Goal: Book appointment/travel/reservation

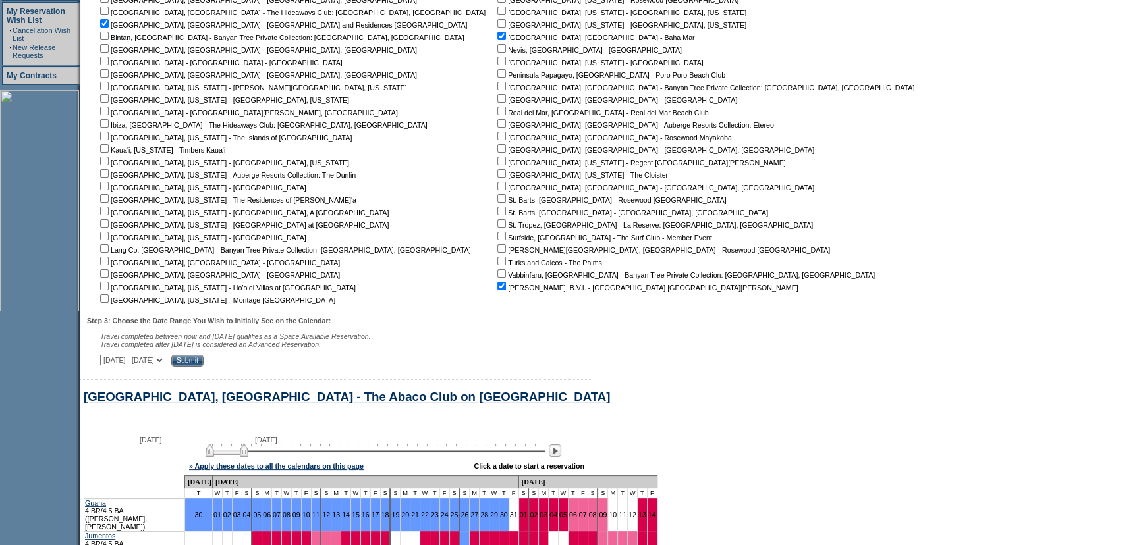
scroll to position [562, 0]
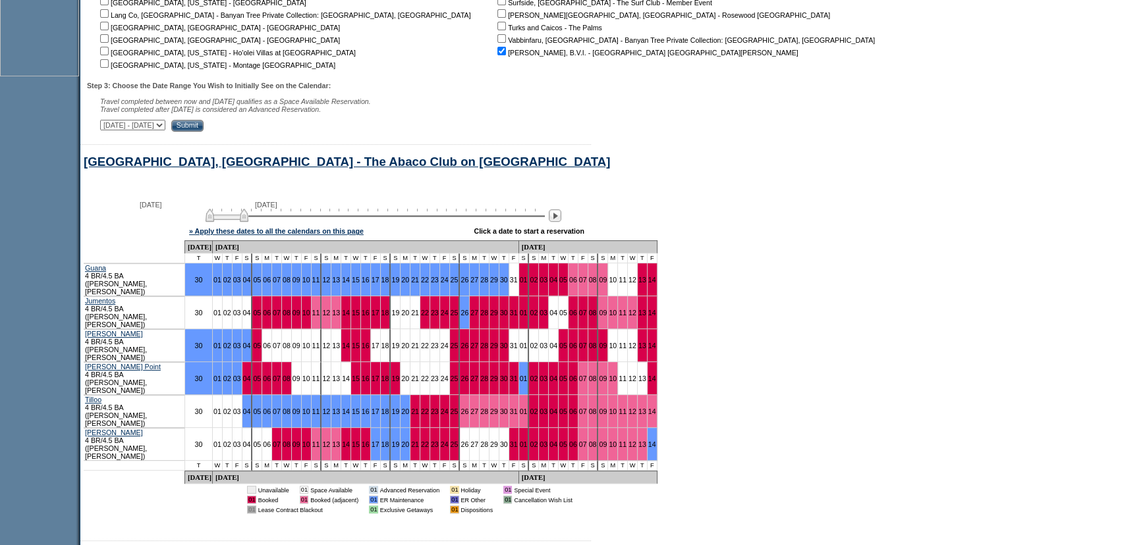
drag, startPoint x: 739, startPoint y: 244, endPoint x: 534, endPoint y: 253, distance: 205.1
click at [739, 244] on form "Follow Us ::" at bounding box center [570, 482] width 1141 height 2088
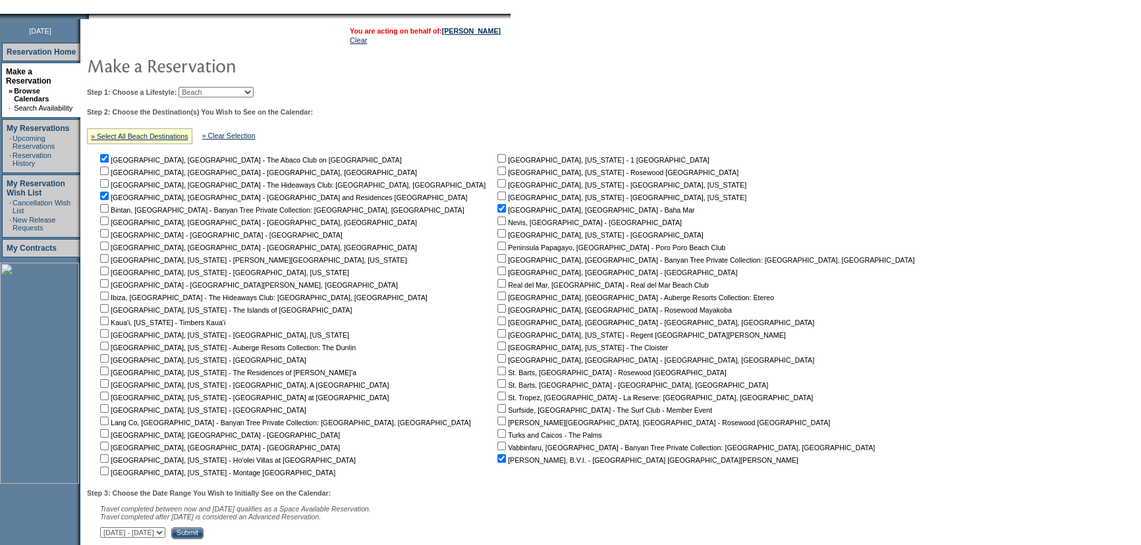
scroll to position [143, 0]
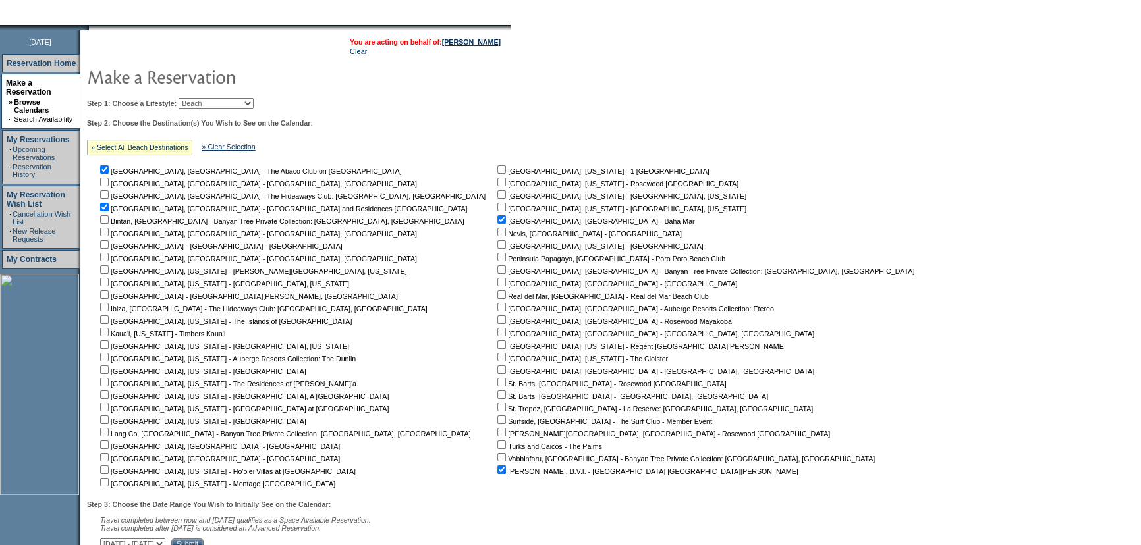
click at [494, 109] on td "Step 1: Choose a Lifestyle: Beach Leisure Metropolitan Mountain OIAL for Advent…" at bounding box center [504, 322] width 840 height 458
click at [497, 448] on input "checkbox" at bounding box center [501, 445] width 9 height 9
checkbox input "true"
click at [109, 207] on input "checkbox" at bounding box center [104, 207] width 9 height 9
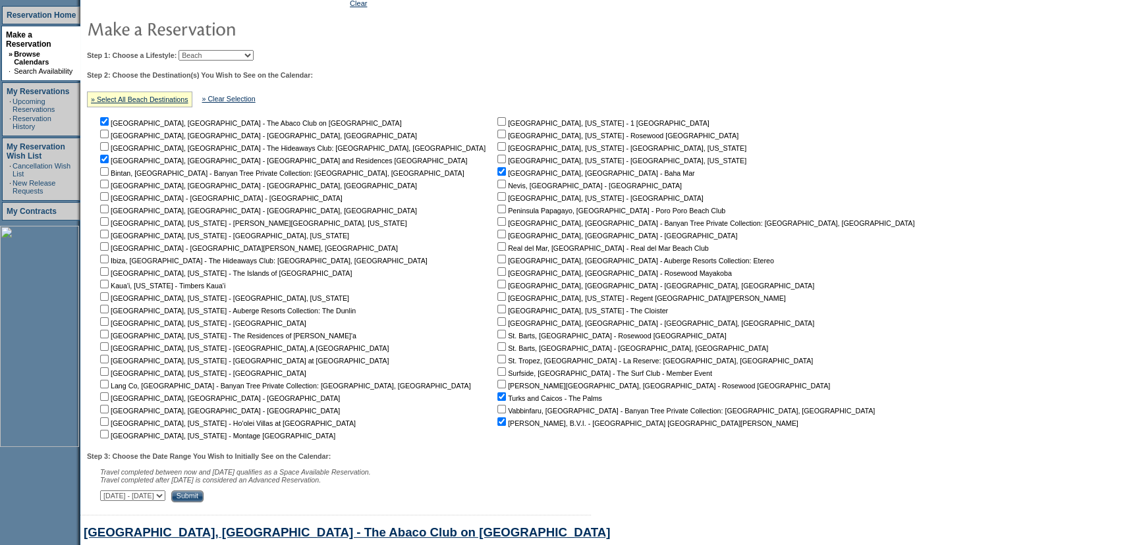
scroll to position [263, 0]
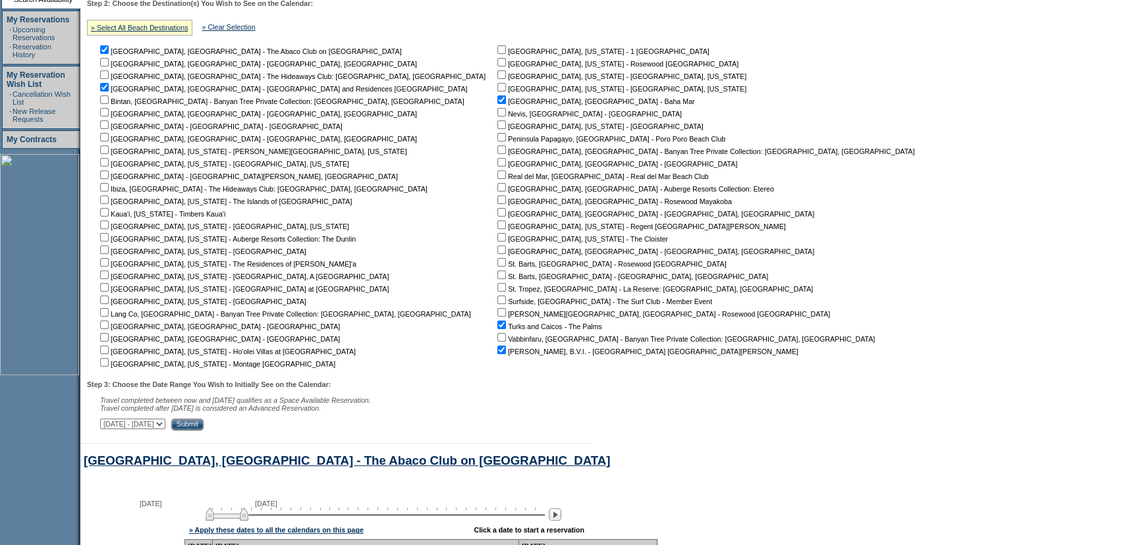
click at [109, 91] on input "checkbox" at bounding box center [104, 87] width 9 height 9
checkbox input "false"
click at [204, 426] on input "Submit" at bounding box center [187, 425] width 32 height 12
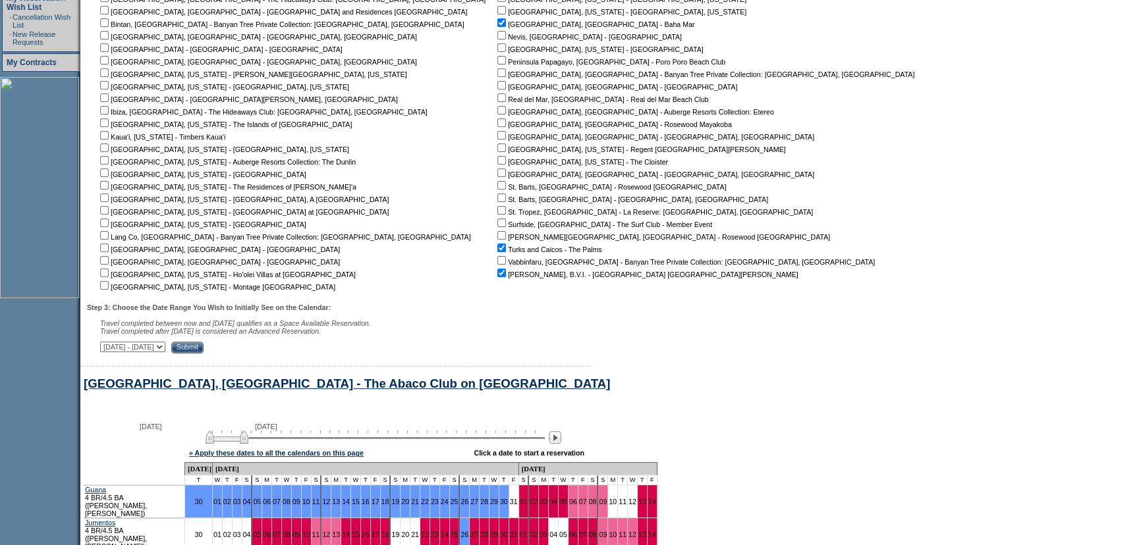
scroll to position [502, 0]
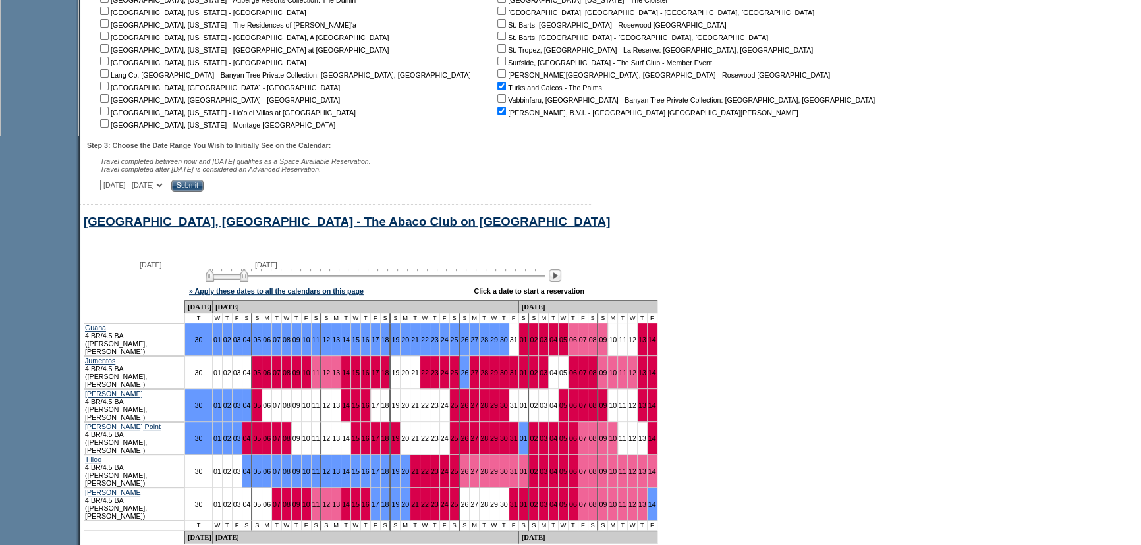
click at [713, 306] on form "Follow Us ::" at bounding box center [570, 533] width 1141 height 2071
click at [234, 280] on img at bounding box center [227, 275] width 43 height 13
drag, startPoint x: 234, startPoint y: 280, endPoint x: 248, endPoint y: 279, distance: 13.8
click at [248, 279] on img at bounding box center [240, 275] width 43 height 13
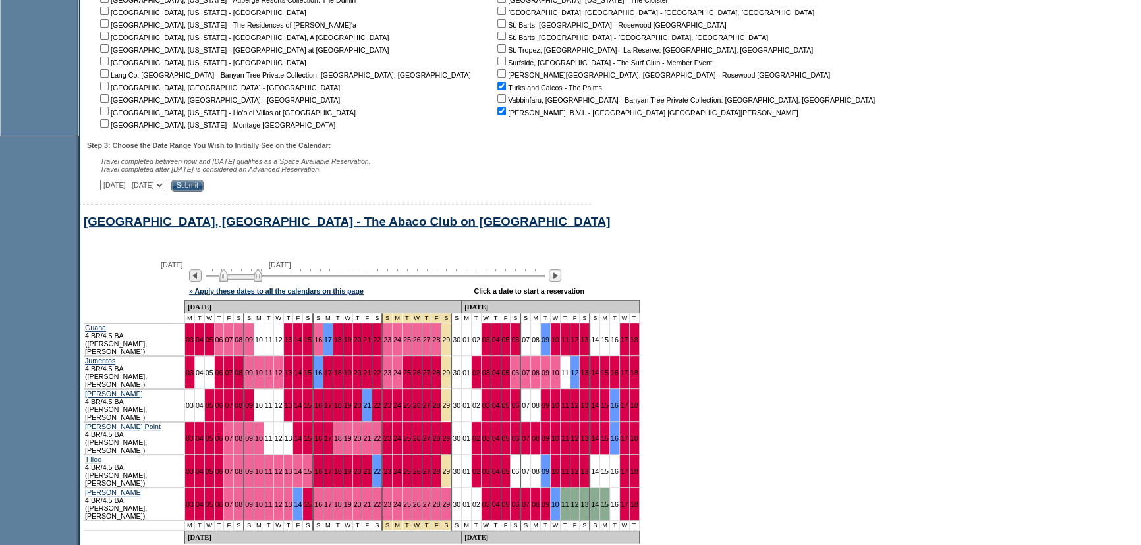
click at [895, 288] on form "Follow Us ::" at bounding box center [570, 533] width 1141 height 2071
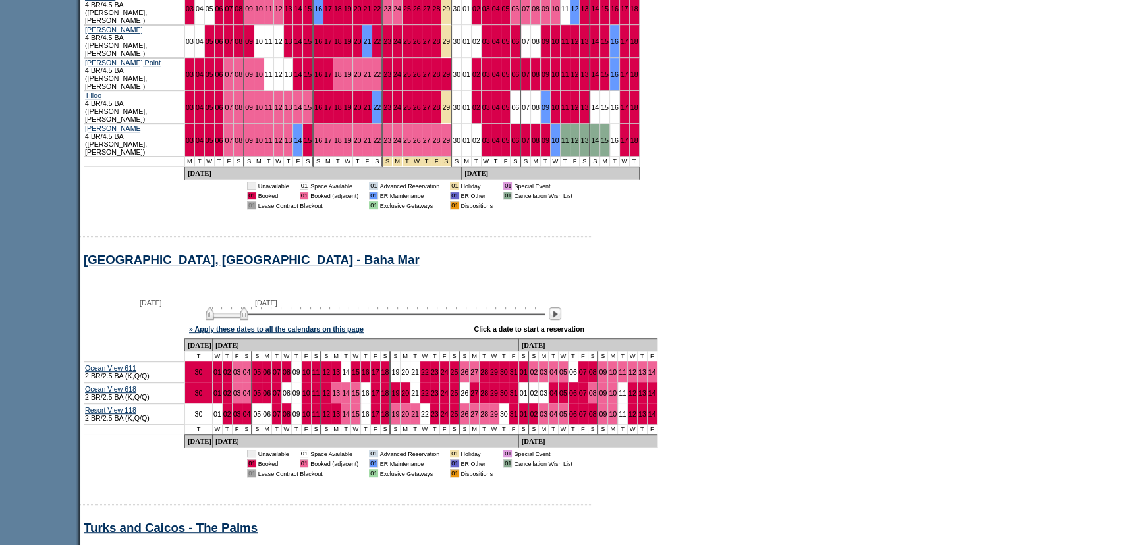
scroll to position [682, 0]
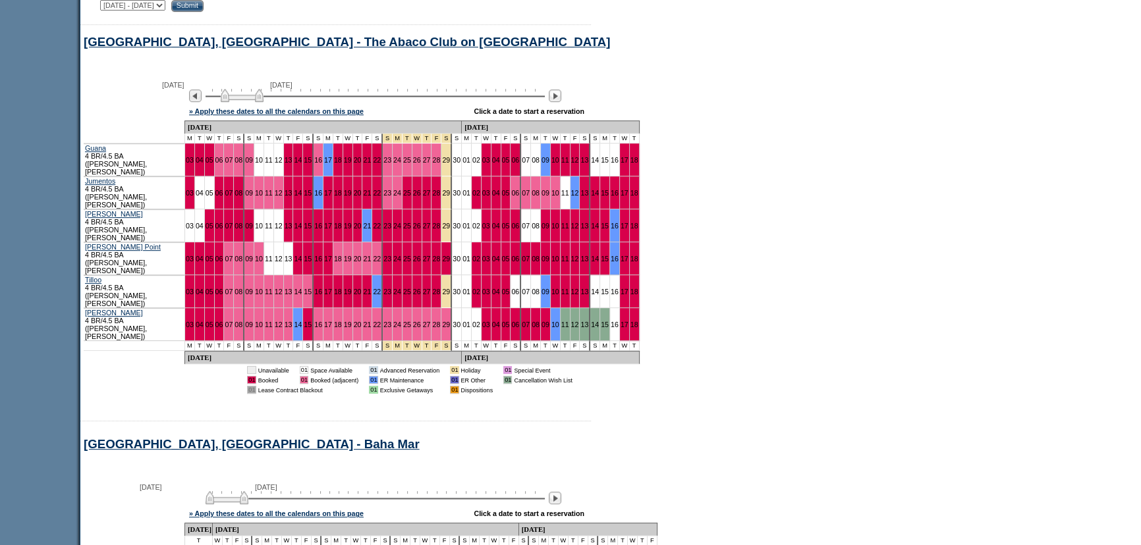
click at [240, 102] on img at bounding box center [242, 95] width 43 height 13
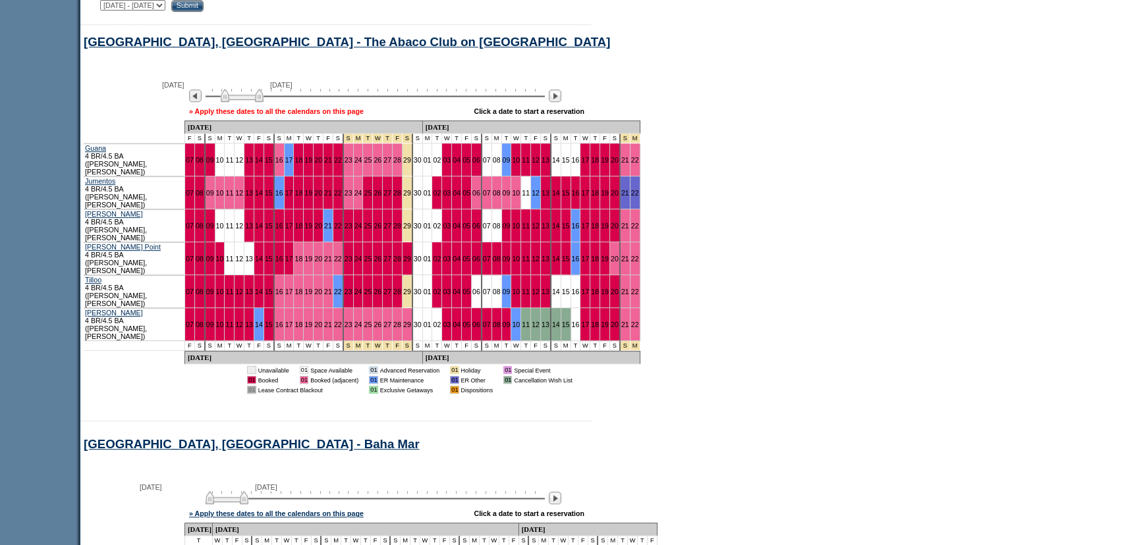
click at [266, 115] on link "» Apply these dates to all the calendars on this page" at bounding box center [276, 111] width 175 height 8
click at [767, 240] on form "Follow Us ::" at bounding box center [570, 353] width 1141 height 2071
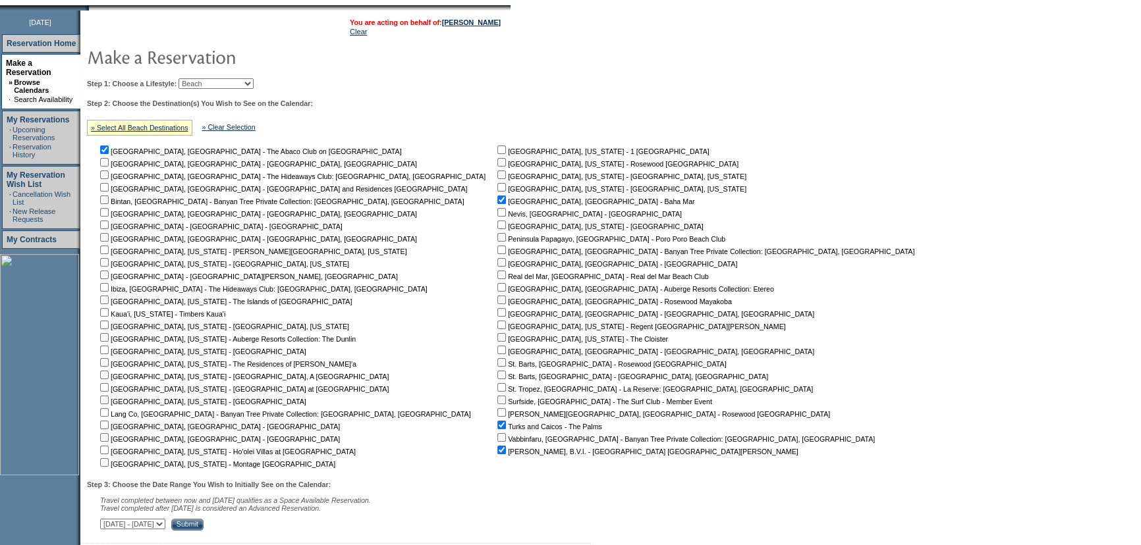
scroll to position [132, 0]
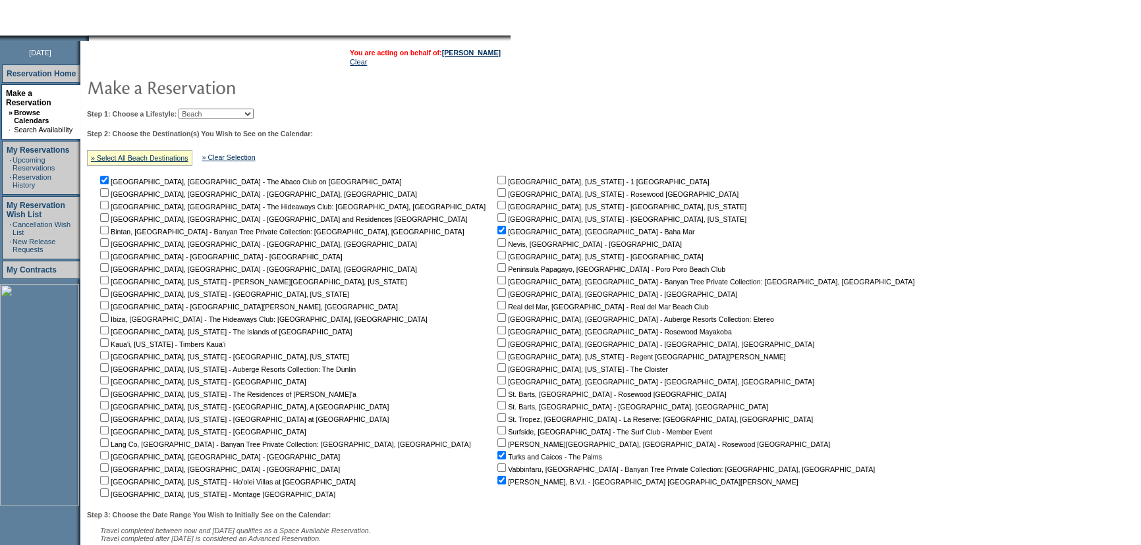
click at [254, 113] on select "Beach Leisure Metropolitan Mountain OIAL for Adventure OIAL for Couples OIAL fo…" at bounding box center [216, 114] width 75 height 11
select select "Metropolitan"
click at [201, 109] on select "Beach Leisure Metropolitan Mountain OIAL for Adventure OIAL for Couples OIAL fo…" at bounding box center [216, 114] width 75 height 11
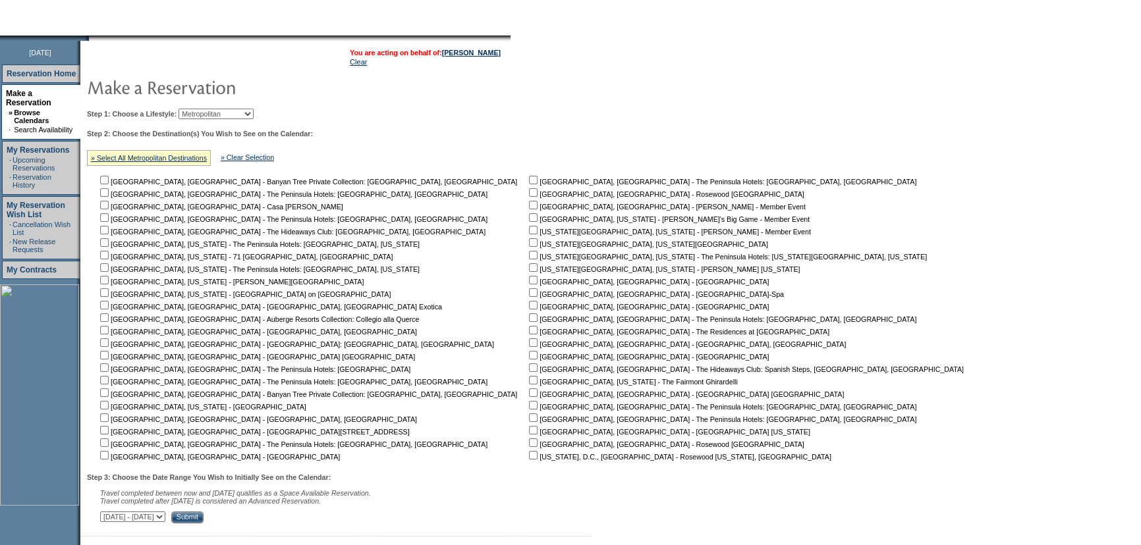
click at [109, 290] on input "checkbox" at bounding box center [104, 293] width 9 height 9
checkbox input "true"
click at [288, 514] on div "Step 3: Choose the Date Range You Wish to Initially See on the Calendar: Travel…" at bounding box center [530, 499] width 886 height 50
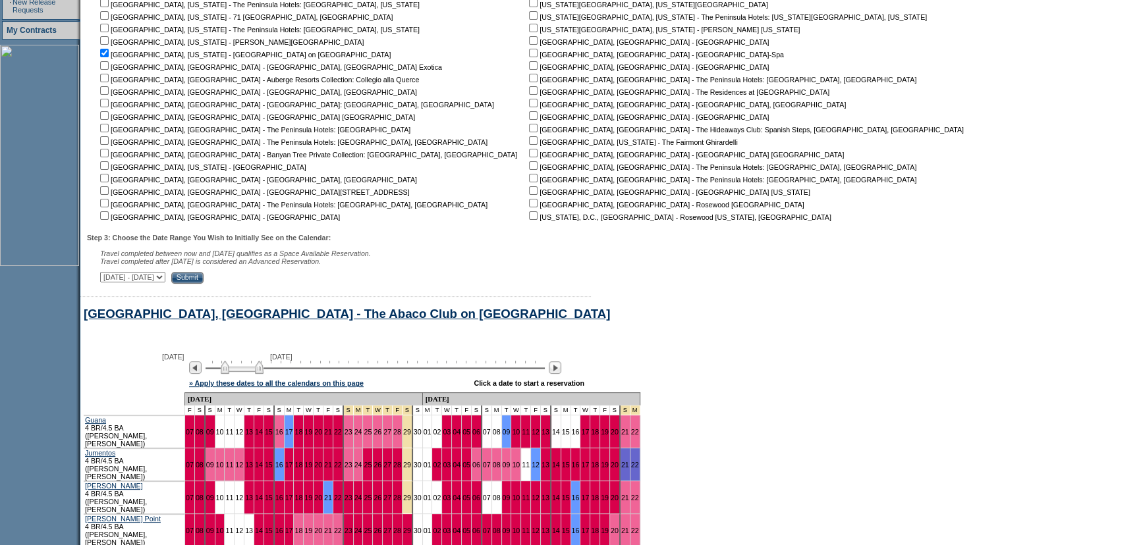
drag, startPoint x: 834, startPoint y: 269, endPoint x: 786, endPoint y: 273, distance: 48.2
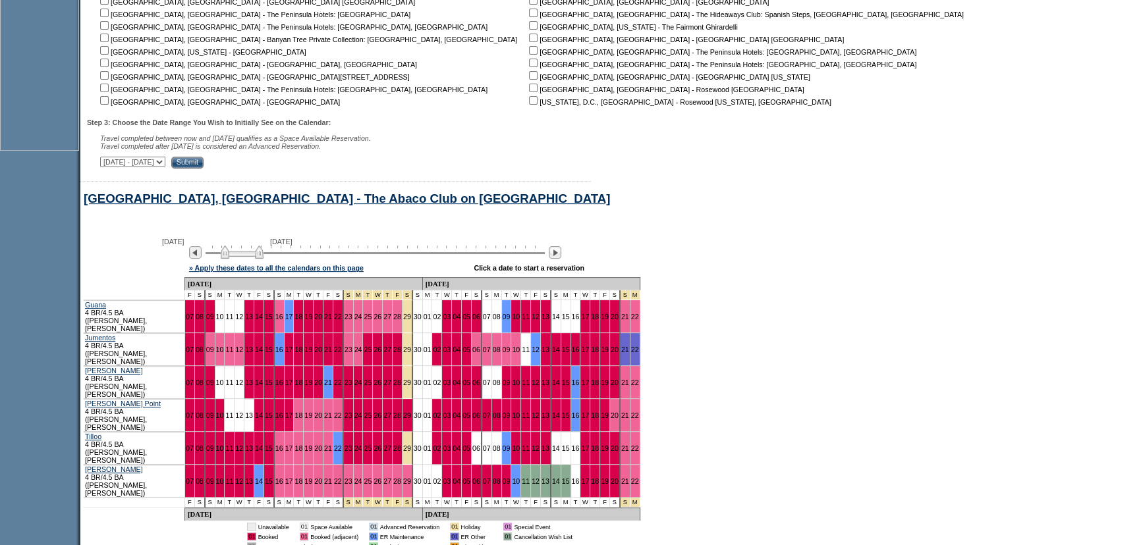
scroll to position [492, 0]
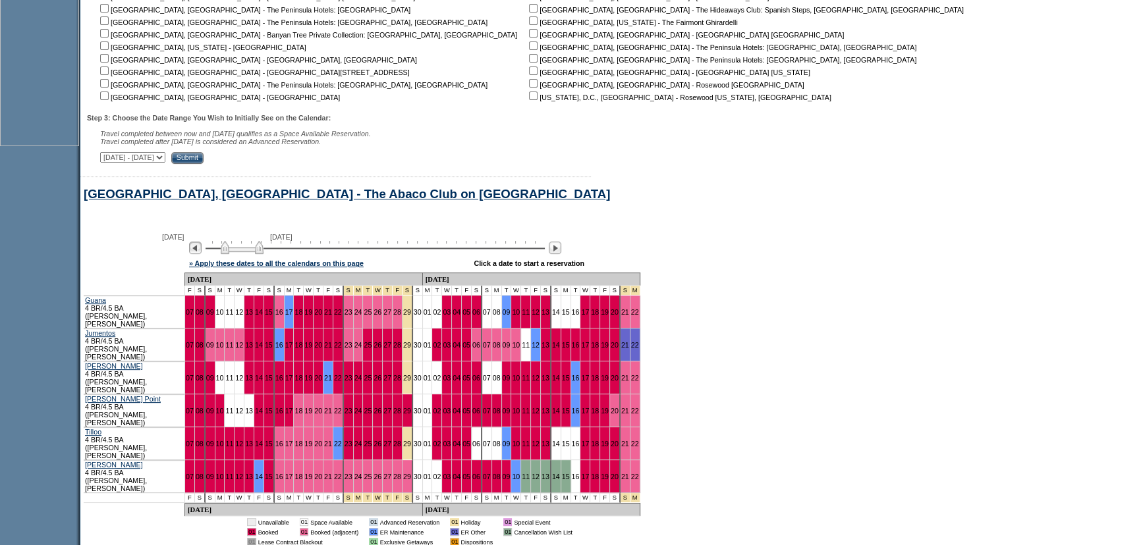
click at [202, 252] on img at bounding box center [195, 248] width 13 height 13
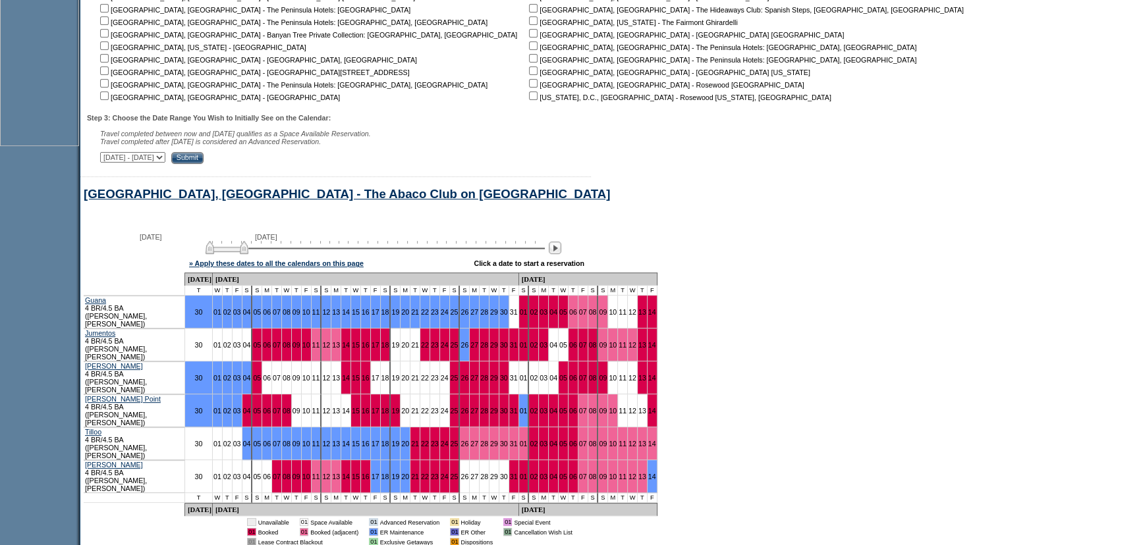
click at [755, 248] on form "Follow Us ::" at bounding box center [570, 524] width 1141 height 2033
click at [609, 244] on div "September 30, 2025 November 14, 2025 » Apply these dates to all the calendars o…" at bounding box center [528, 248] width 896 height 47
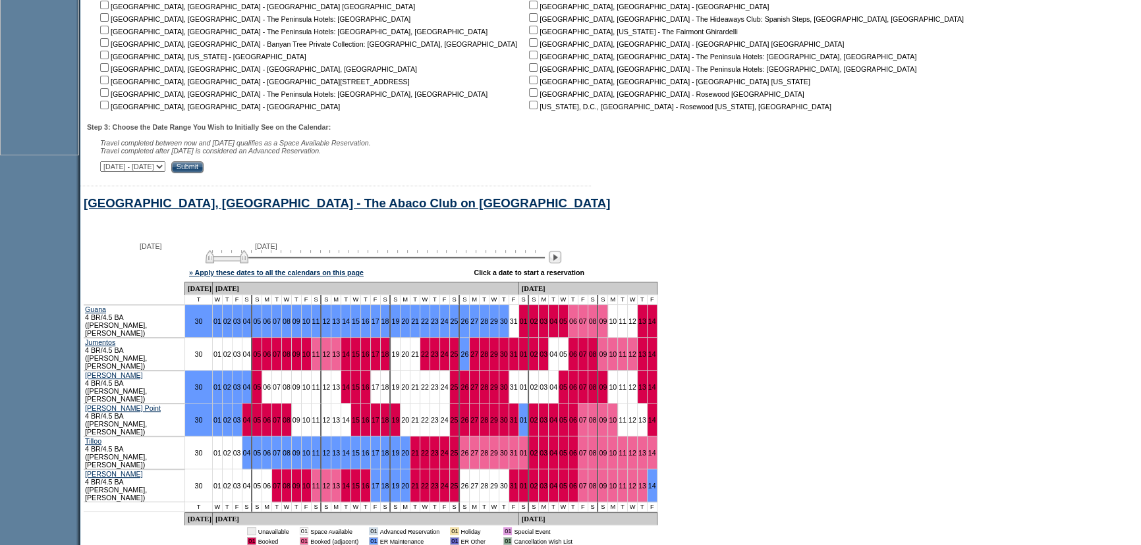
scroll to position [252, 0]
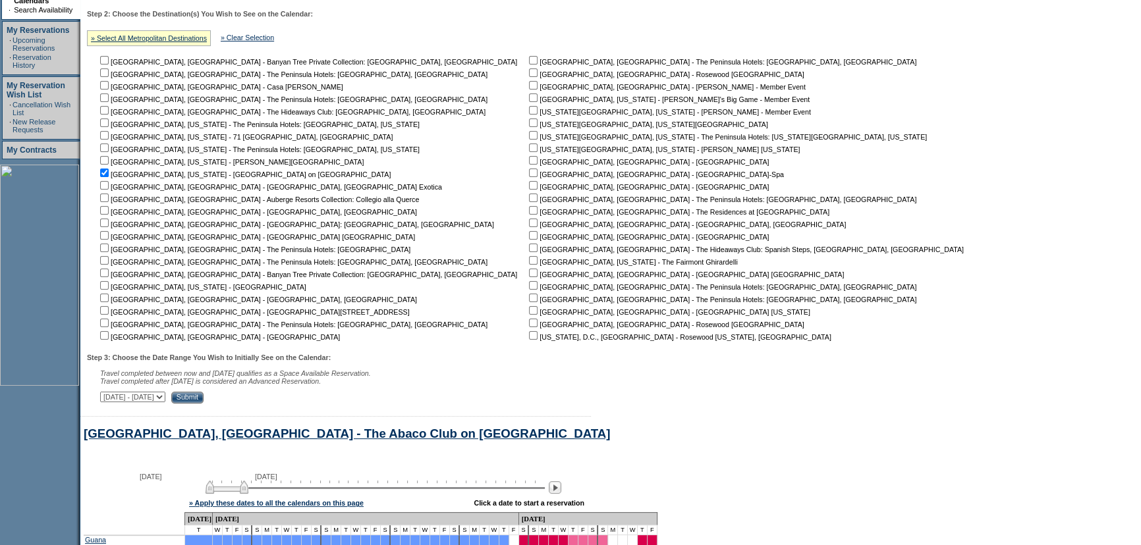
click at [204, 395] on input "Submit" at bounding box center [187, 398] width 32 height 12
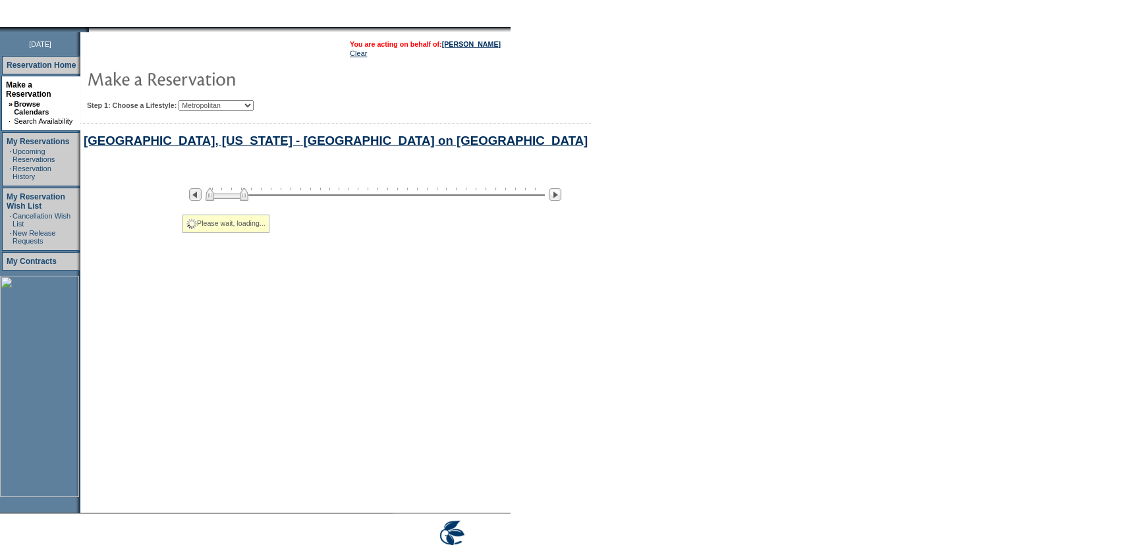
select select "Metropolitan"
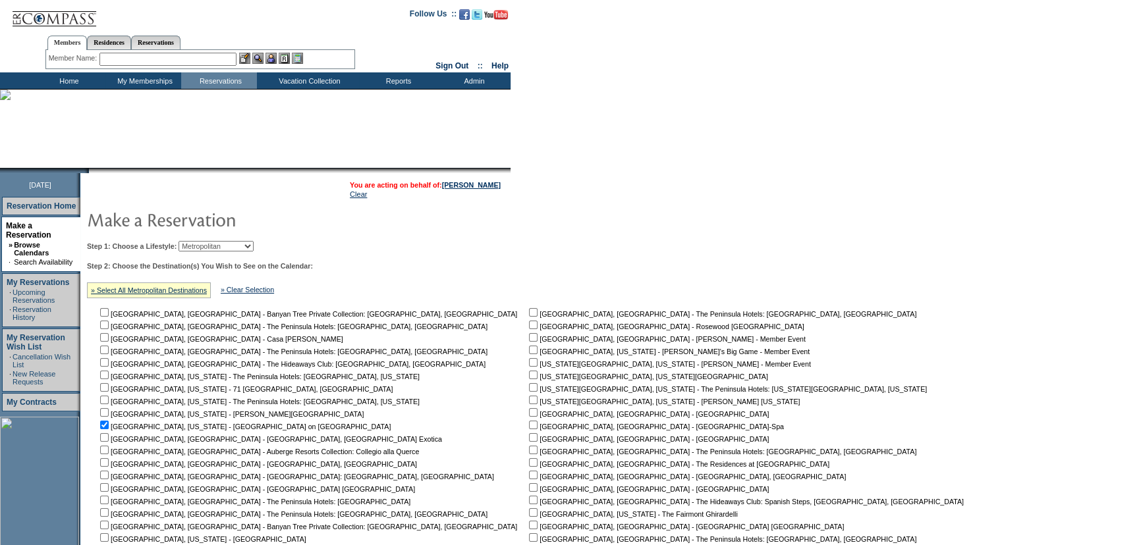
click at [566, 224] on td at bounding box center [528, 219] width 889 height 26
click at [227, 250] on select "Beach Leisure Metropolitan Mountain OIAL for Adventure OIAL for Couples OIAL fo…" at bounding box center [216, 246] width 75 height 11
click at [375, 233] on table "You are acting on behalf of: Julian Carr Clear Step 1: Choose a Lifestyle: Beac…" at bounding box center [528, 416] width 896 height 486
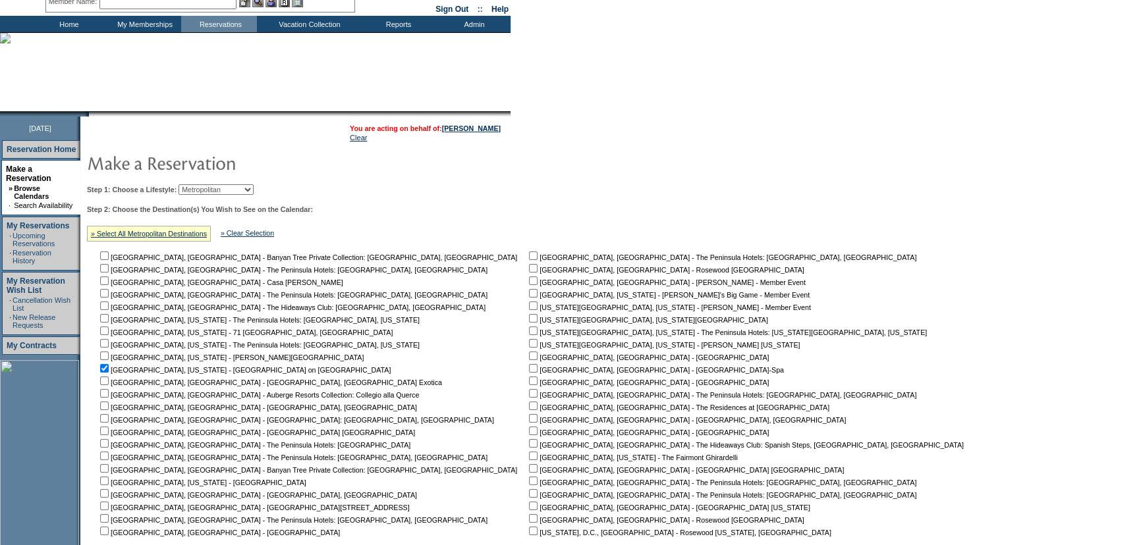
scroll to position [119, 0]
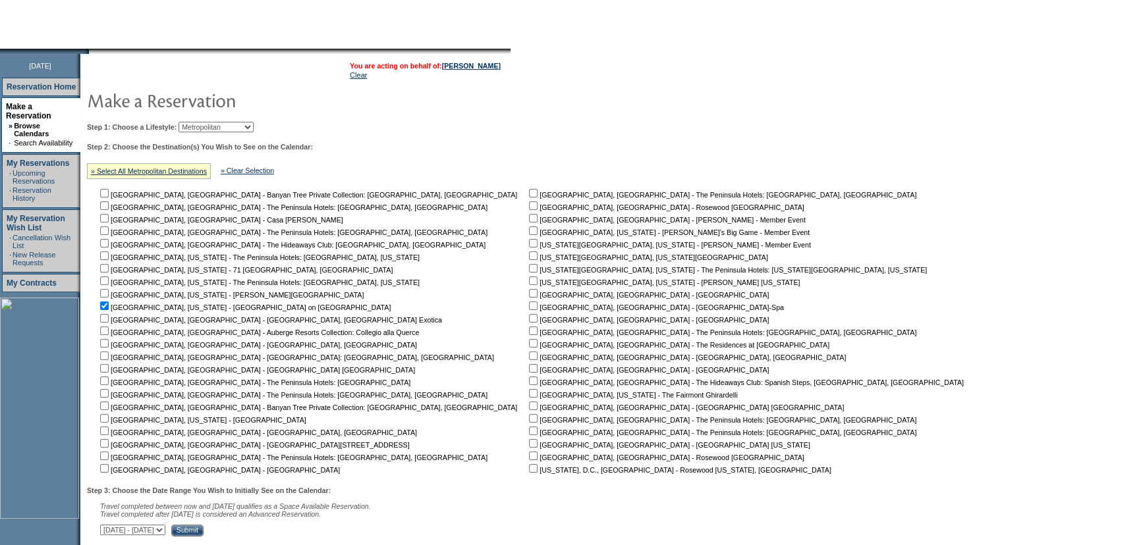
click at [109, 421] on input "checkbox" at bounding box center [104, 418] width 9 height 9
checkbox input "true"
click at [298, 526] on div "Step 3: Choose the Date Range You Wish to Initially See on the Calendar: Travel…" at bounding box center [530, 512] width 886 height 50
click at [299, 529] on div "Step 3: Choose the Date Range You Wish to Initially See on the Calendar: Travel…" at bounding box center [530, 512] width 886 height 50
click at [683, 358] on td "You are acting on behalf of: Julian Carr Clear Step 1: Choose a Lifestyle: Beac…" at bounding box center [528, 409] width 896 height 710
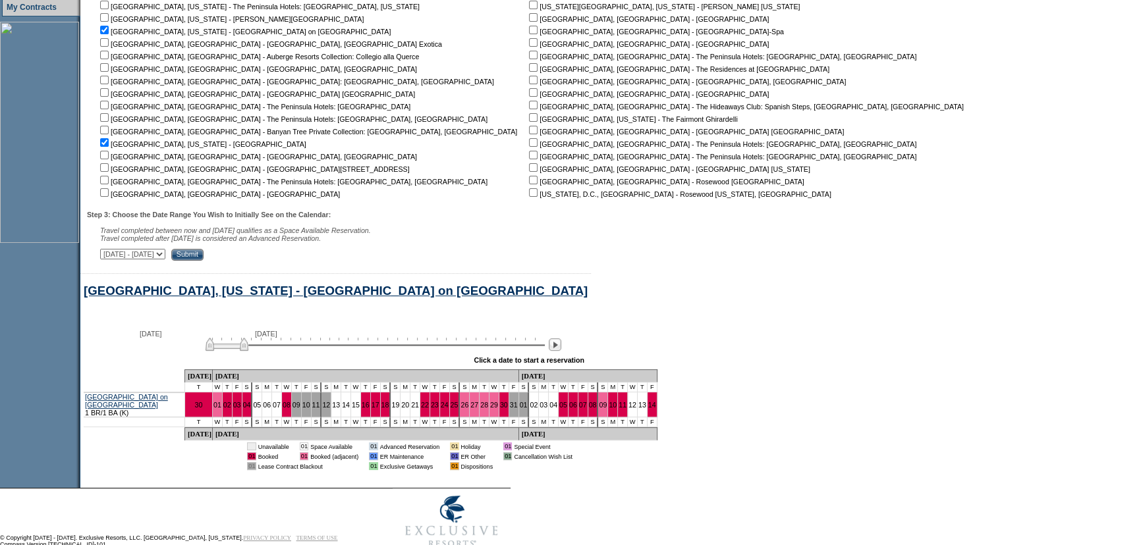
scroll to position [419, 0]
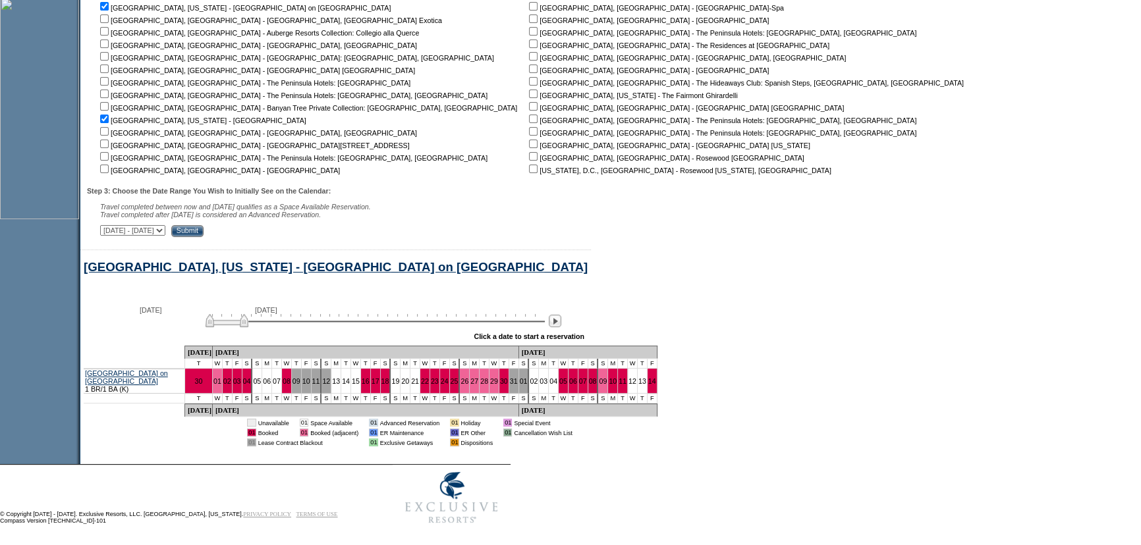
click at [204, 235] on input "Submit" at bounding box center [187, 231] width 32 height 12
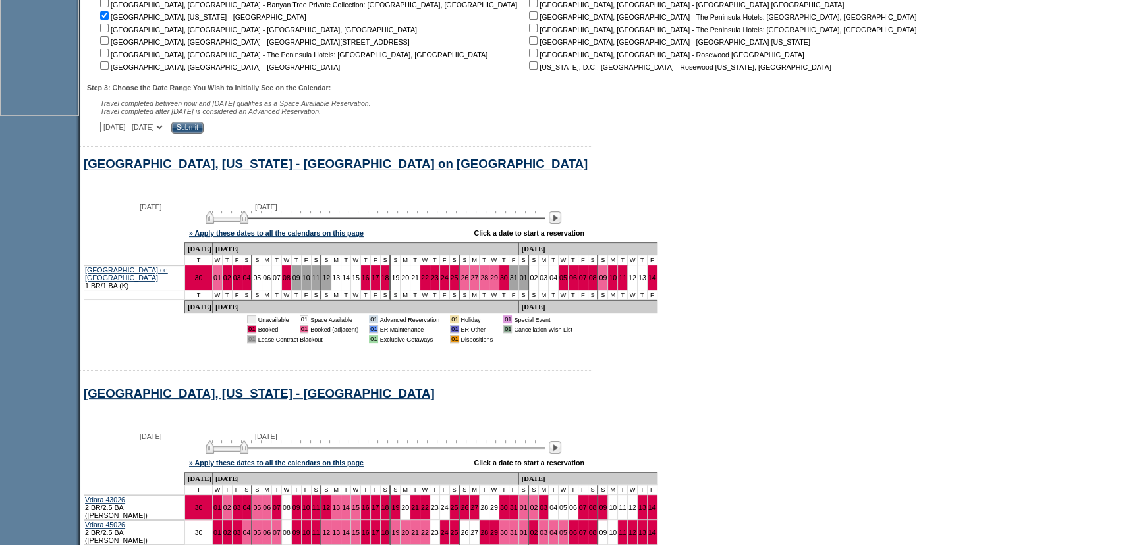
scroll to position [651, 0]
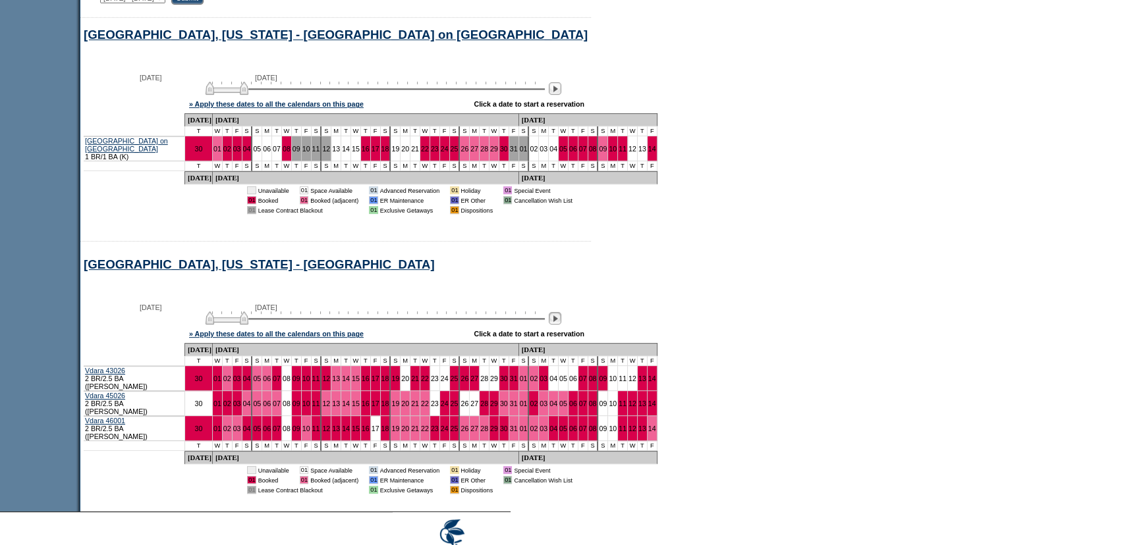
click at [561, 325] on img at bounding box center [555, 318] width 13 height 13
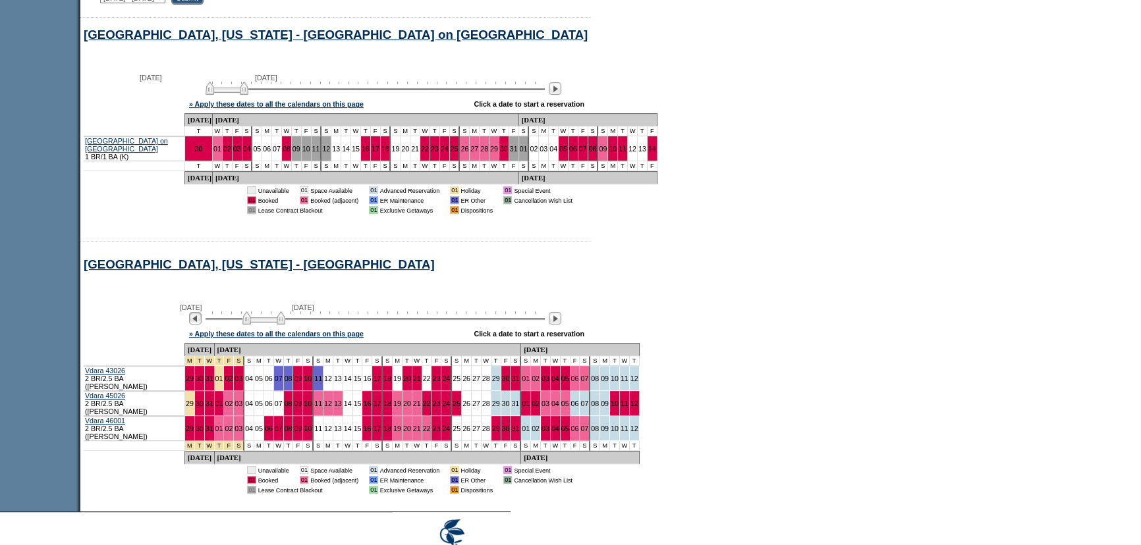
click at [202, 325] on img at bounding box center [195, 318] width 13 height 13
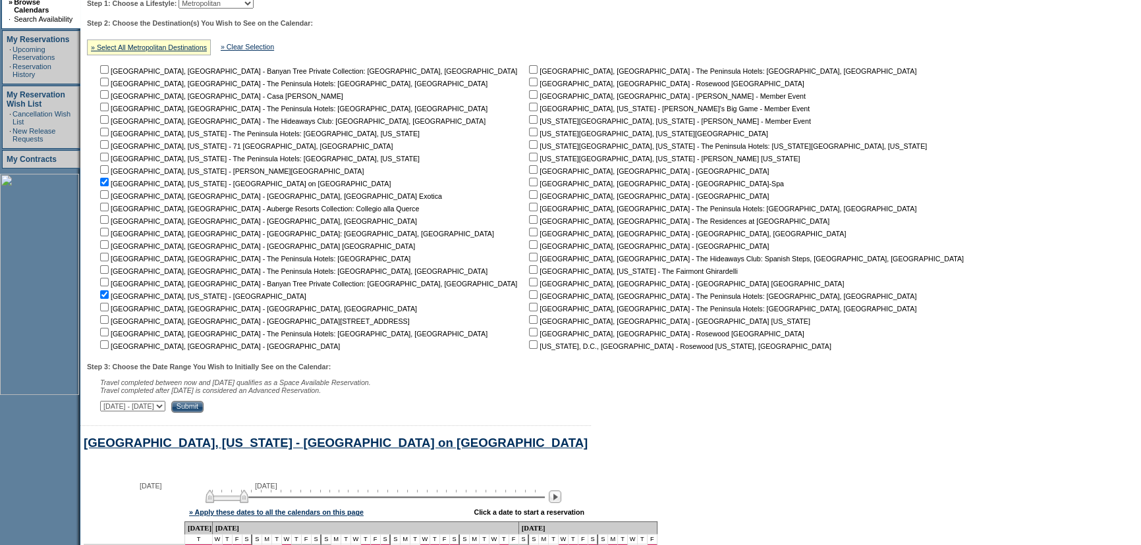
scroll to position [112, 0]
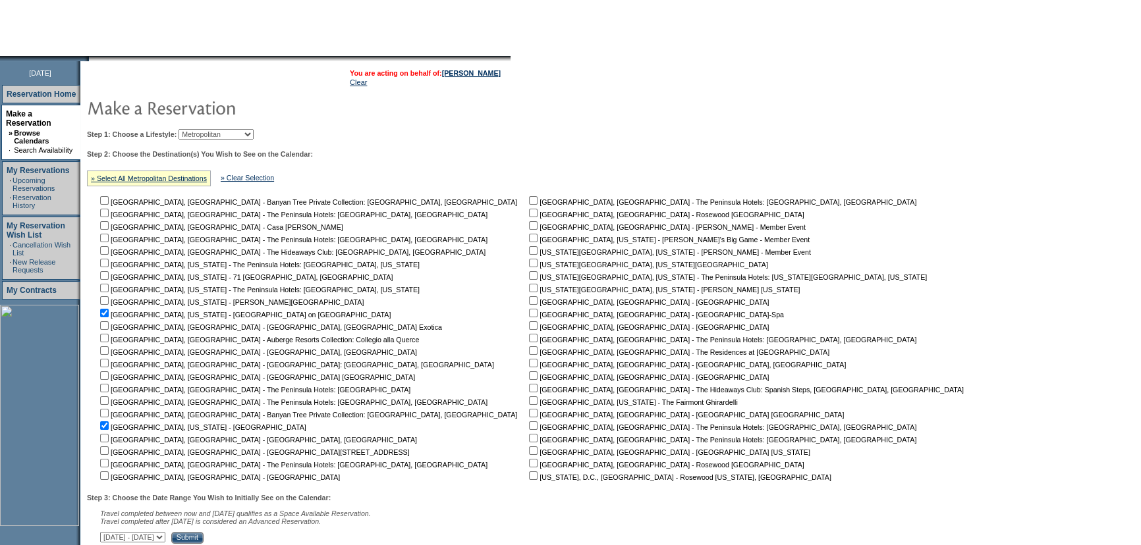
click at [233, 129] on select "Beach Leisure Metropolitan Mountain OIAL for Adventure OIAL for Couples OIAL fo…" at bounding box center [216, 134] width 75 height 11
select select "Beach"
click at [201, 129] on select "Beach Leisure Metropolitan Mountain OIAL for Adventure OIAL for Couples OIAL fo…" at bounding box center [216, 134] width 75 height 11
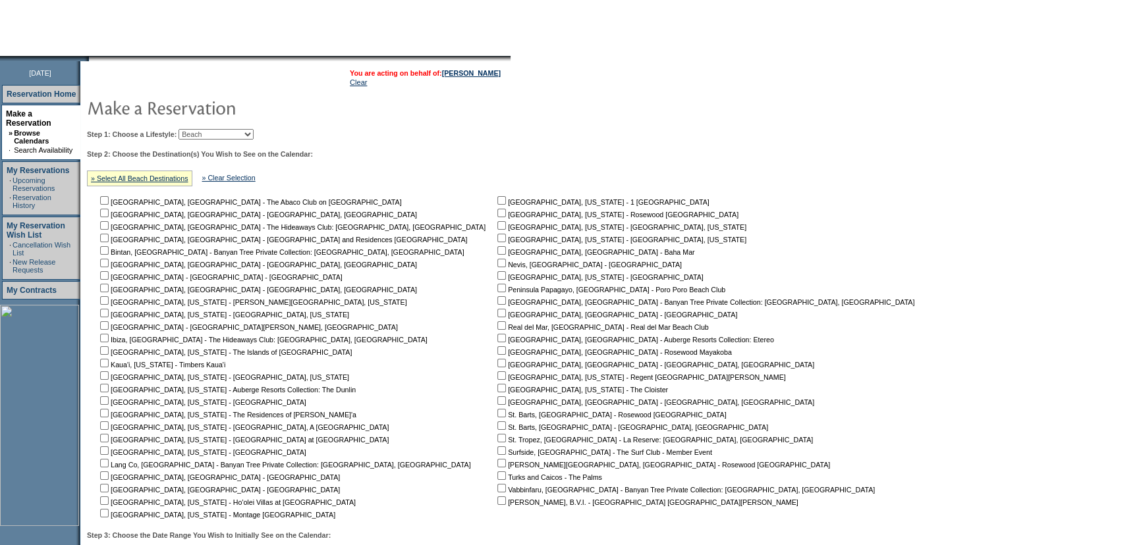
click at [572, 186] on div "Step 2: Choose the Destination(s) You Wish to See on the Calendar: » Select All…" at bounding box center [505, 335] width 837 height 371
click at [109, 376] on input "checkbox" at bounding box center [104, 376] width 9 height 9
checkbox input "true"
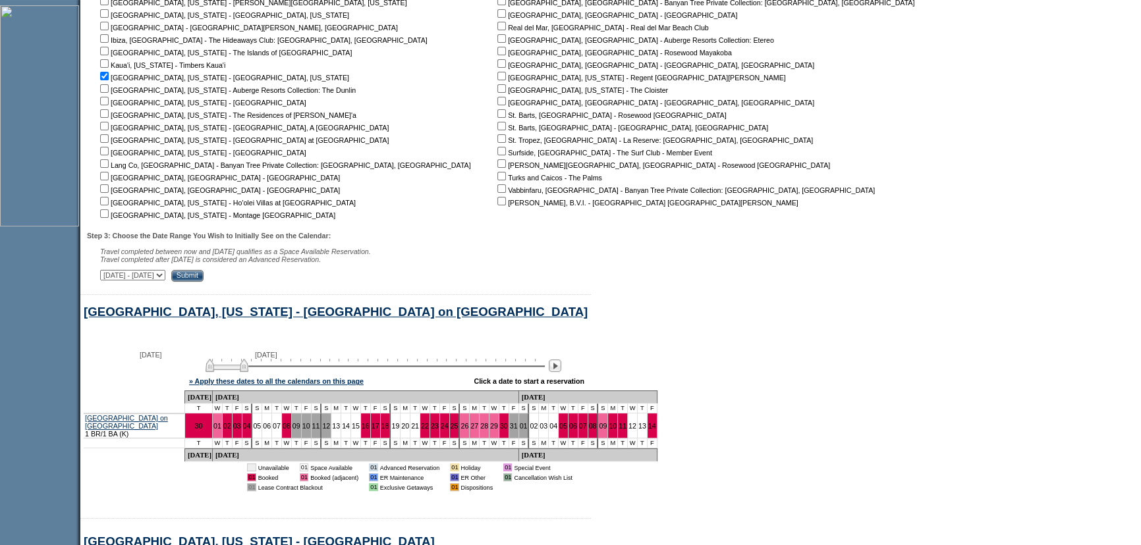
click at [204, 277] on input "Submit" at bounding box center [187, 276] width 32 height 12
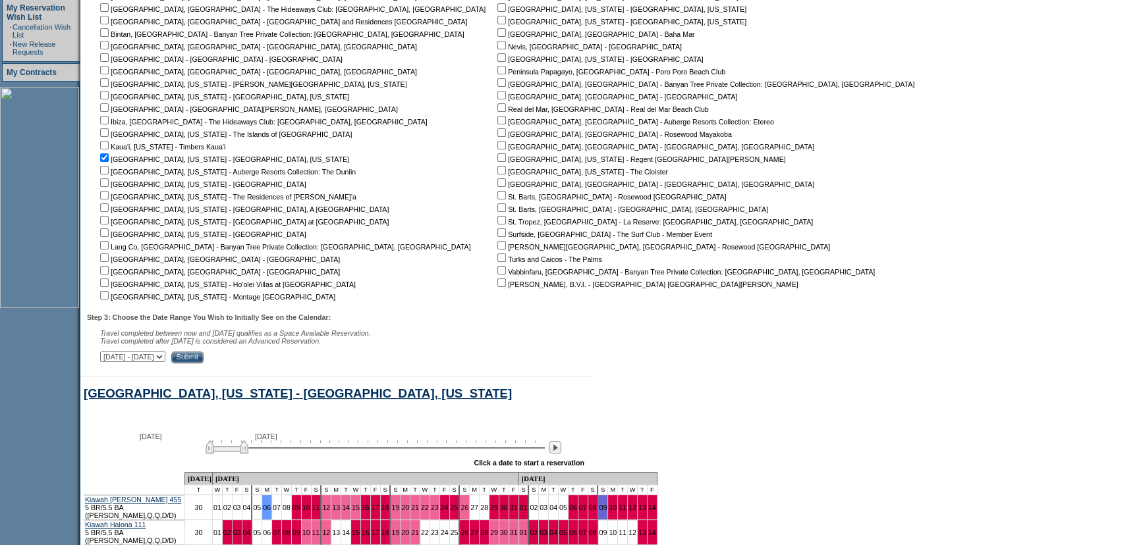
scroll to position [580, 0]
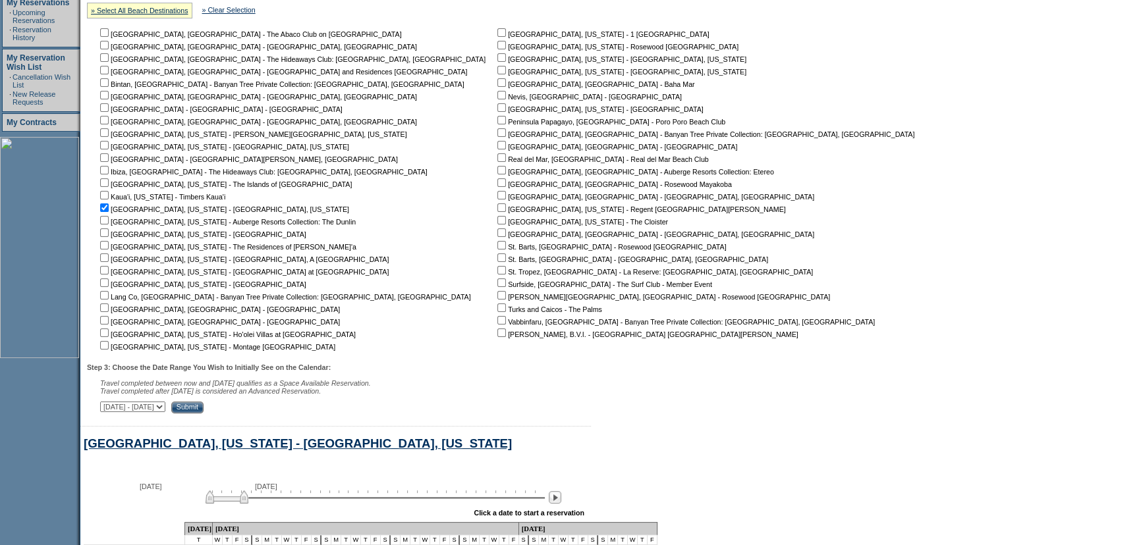
click at [711, 169] on form "Follow Us ::" at bounding box center [570, 296] width 1141 height 1153
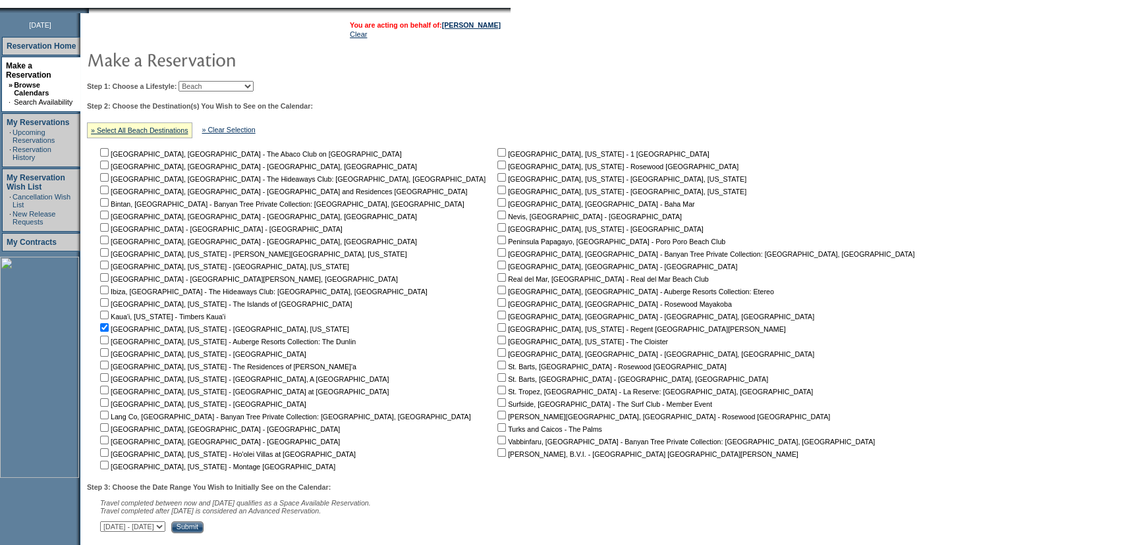
click at [230, 86] on select "Beach Leisure Metropolitan Mountain OIAL for Adventure OIAL for Couples OIAL fo…" at bounding box center [216, 86] width 75 height 11
select select "Metropolitan"
click at [201, 81] on select "Beach Leisure Metropolitan Mountain OIAL for Adventure OIAL for Couples OIAL fo…" at bounding box center [216, 86] width 75 height 11
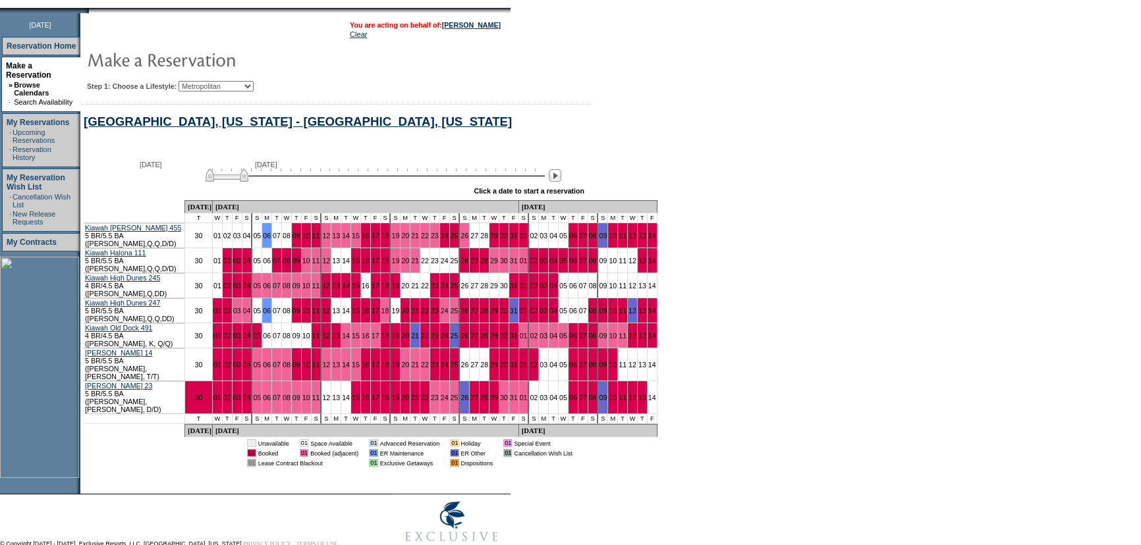
click at [764, 171] on form "Follow Us ::" at bounding box center [570, 200] width 1141 height 721
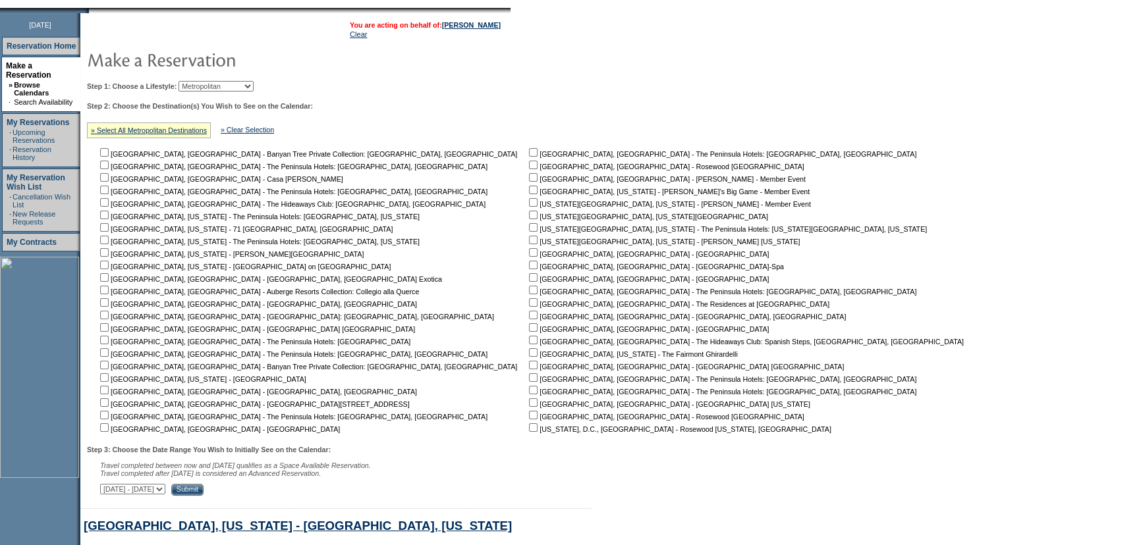
click at [529, 431] on input "checkbox" at bounding box center [533, 428] width 9 height 9
checkbox input "true"
click at [204, 492] on input "Submit" at bounding box center [187, 490] width 32 height 12
